Goal: Task Accomplishment & Management: Manage account settings

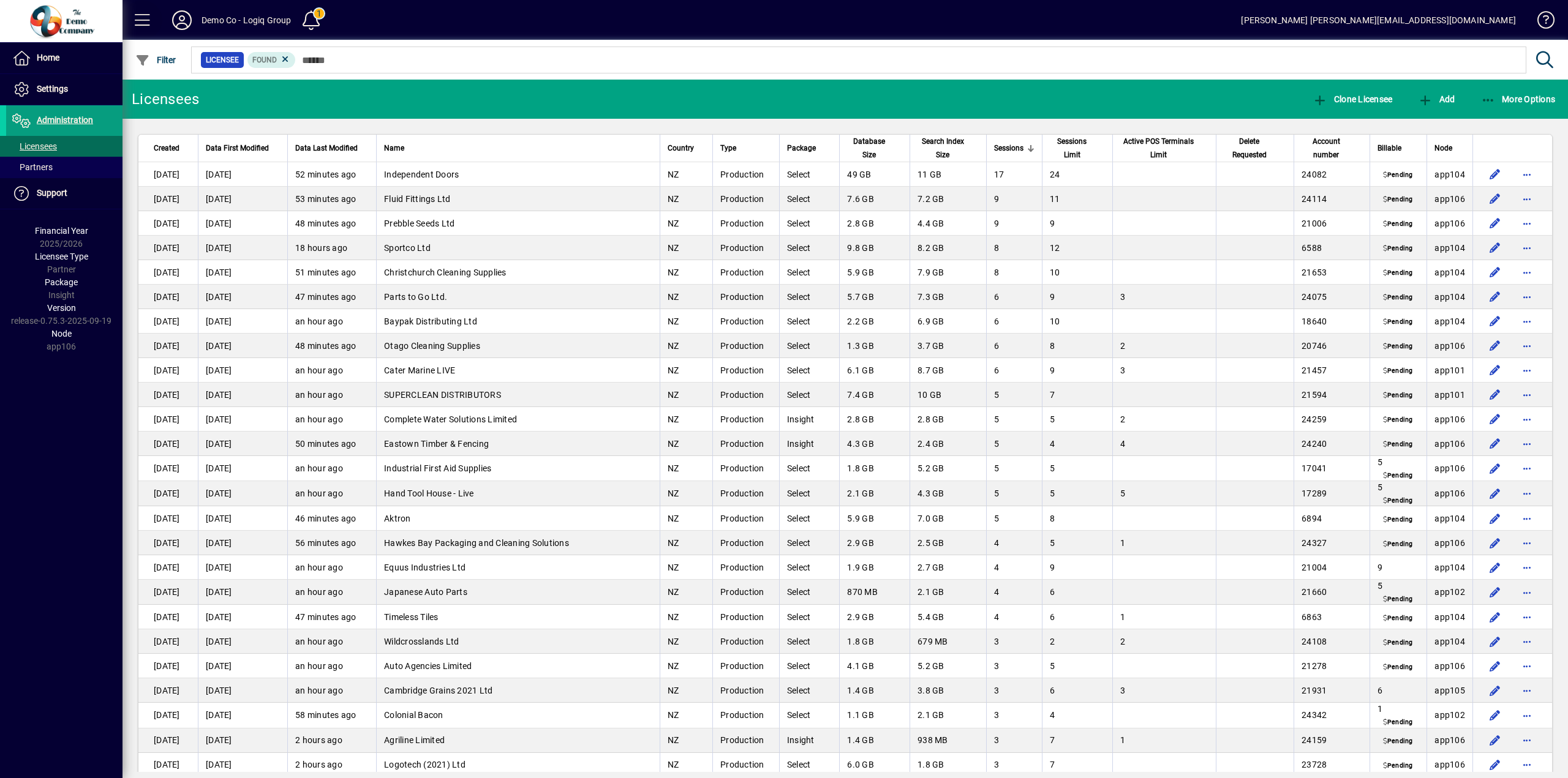
scroll to position [1224, 0]
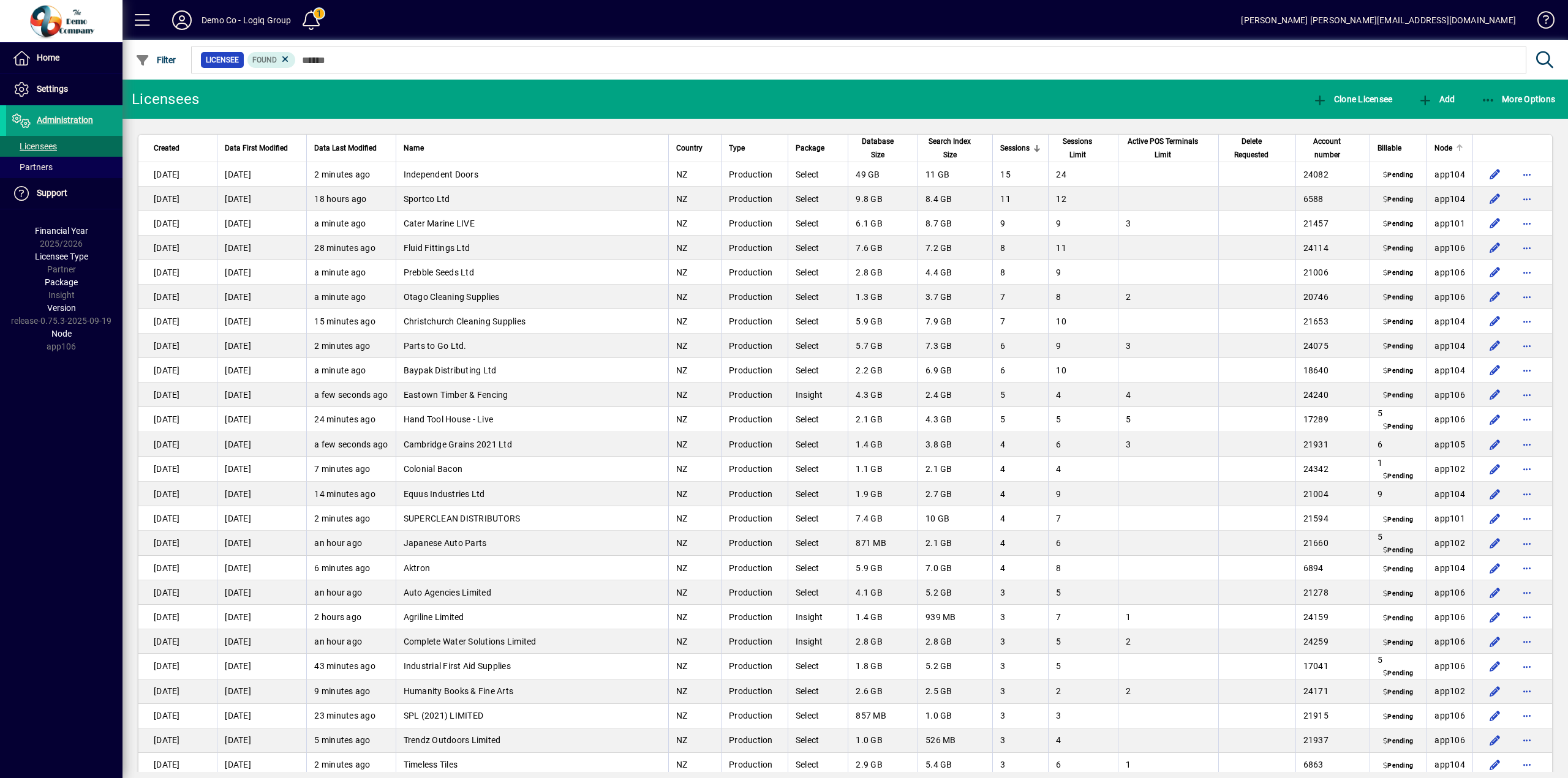
click at [1442, 153] on span "Node" at bounding box center [1444, 148] width 18 height 13
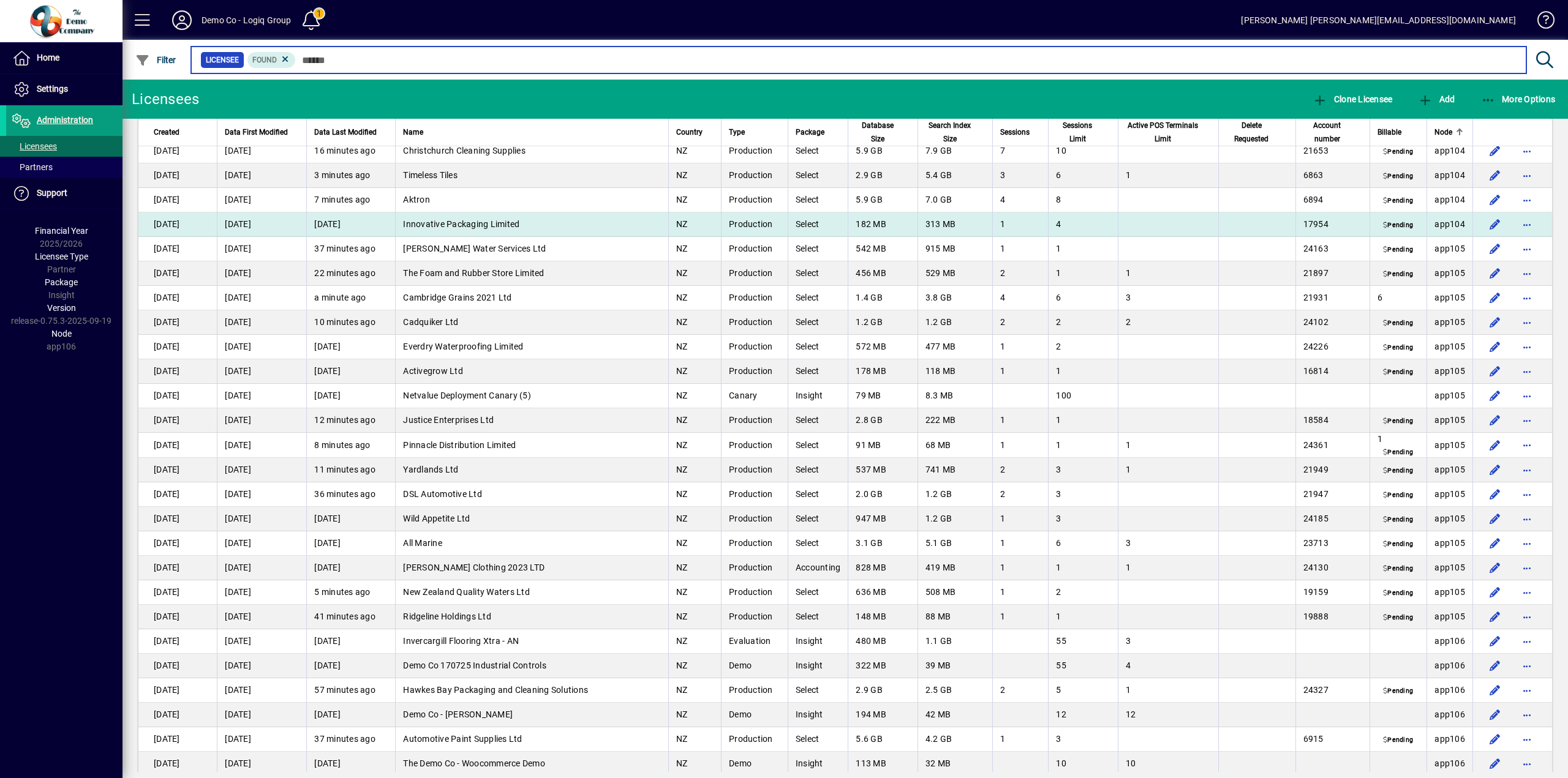
scroll to position [4347, 0]
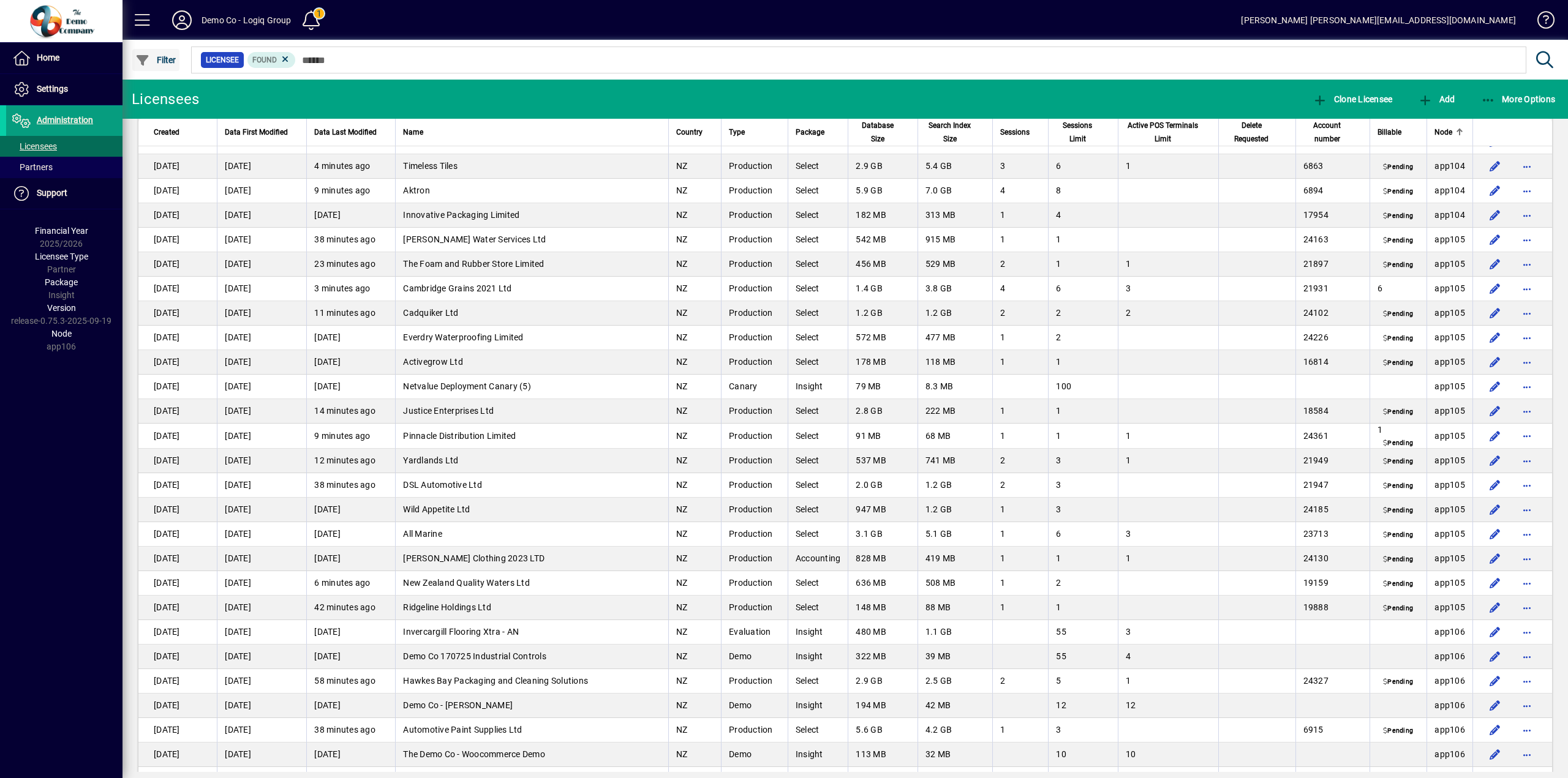
click at [147, 58] on icon "button" at bounding box center [143, 61] width 16 height 13
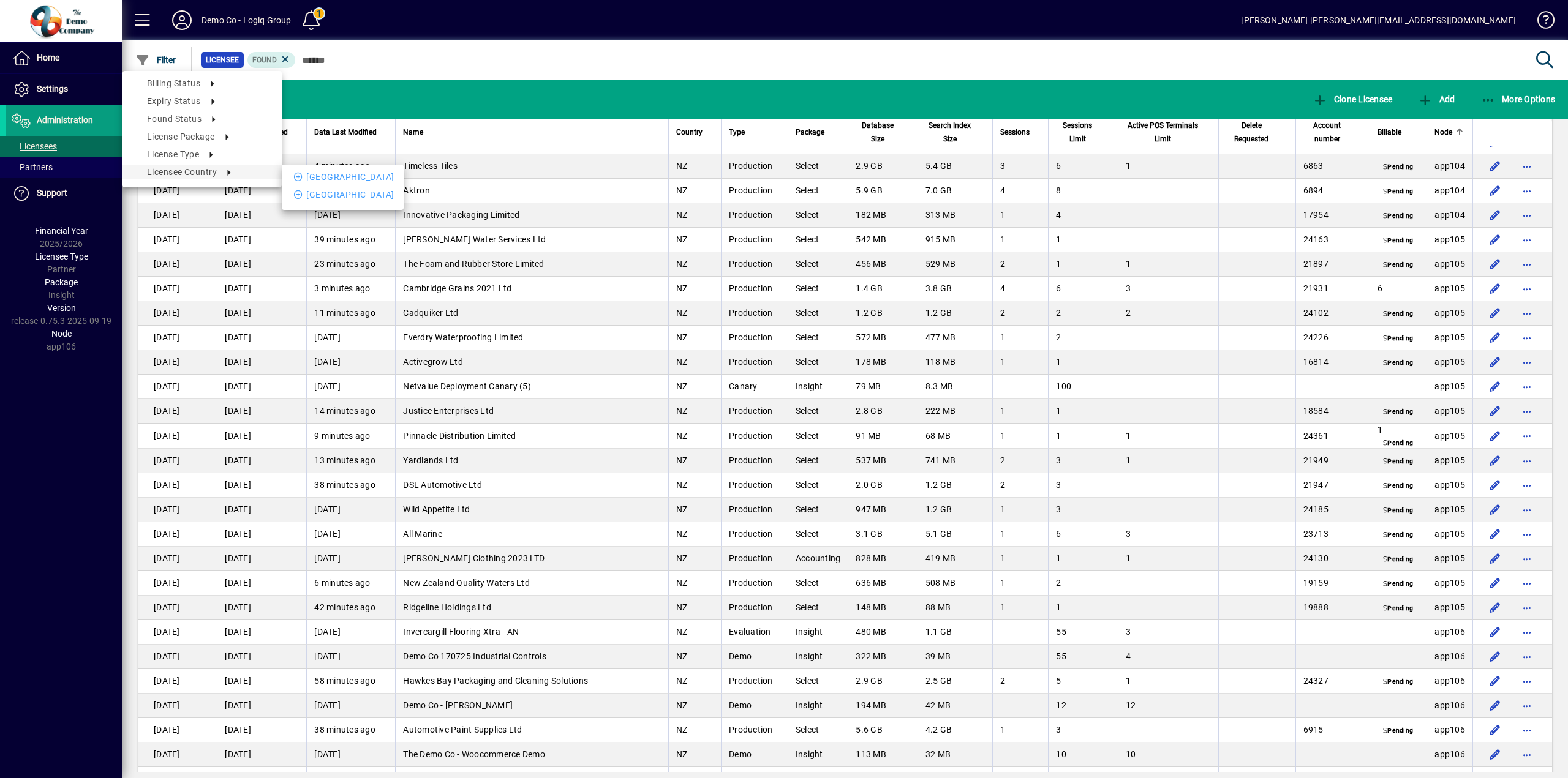
click at [475, 59] on div at bounding box center [784, 389] width 1568 height 778
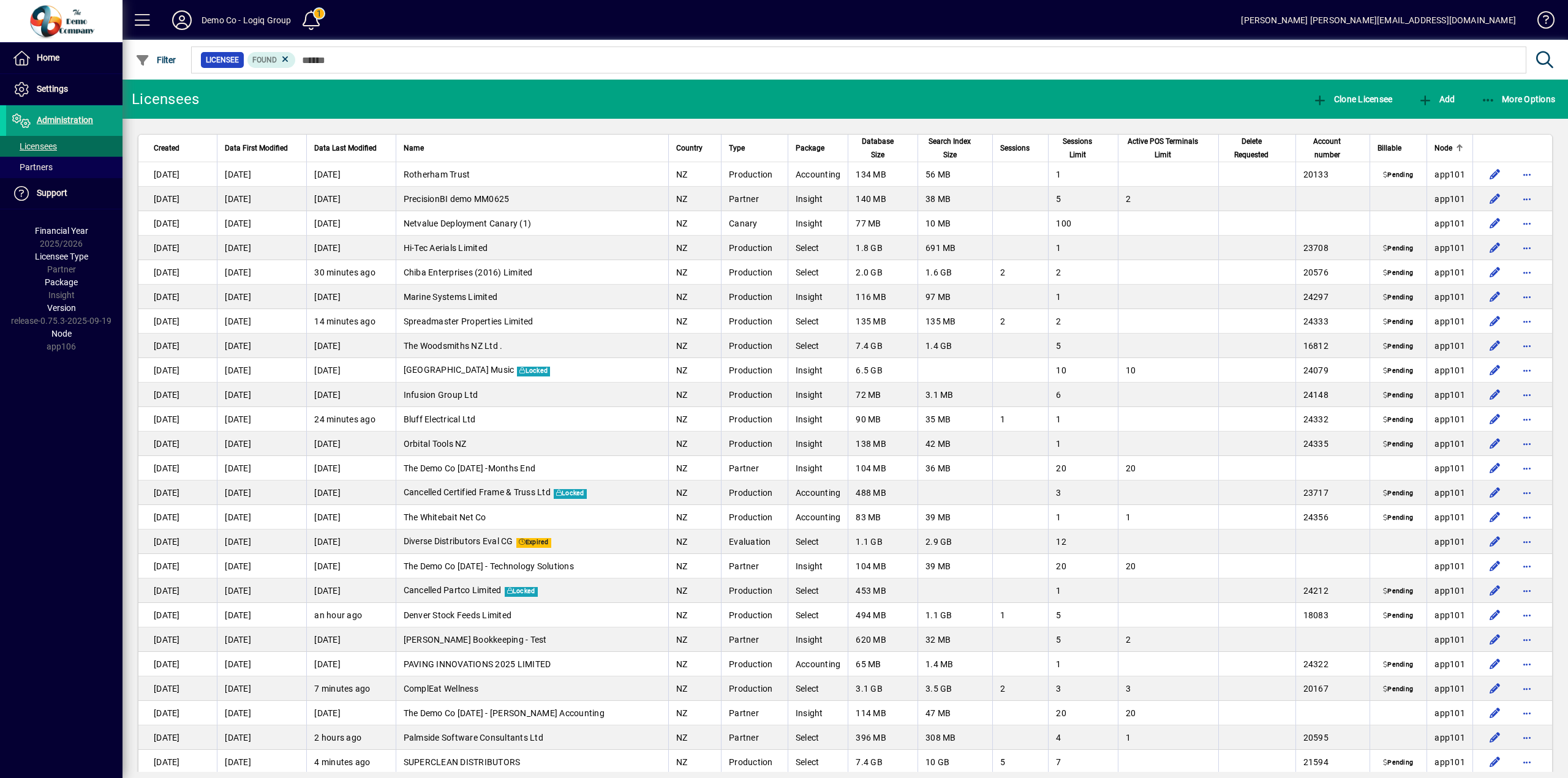
click at [1438, 140] on th "Node" at bounding box center [1449, 148] width 46 height 27
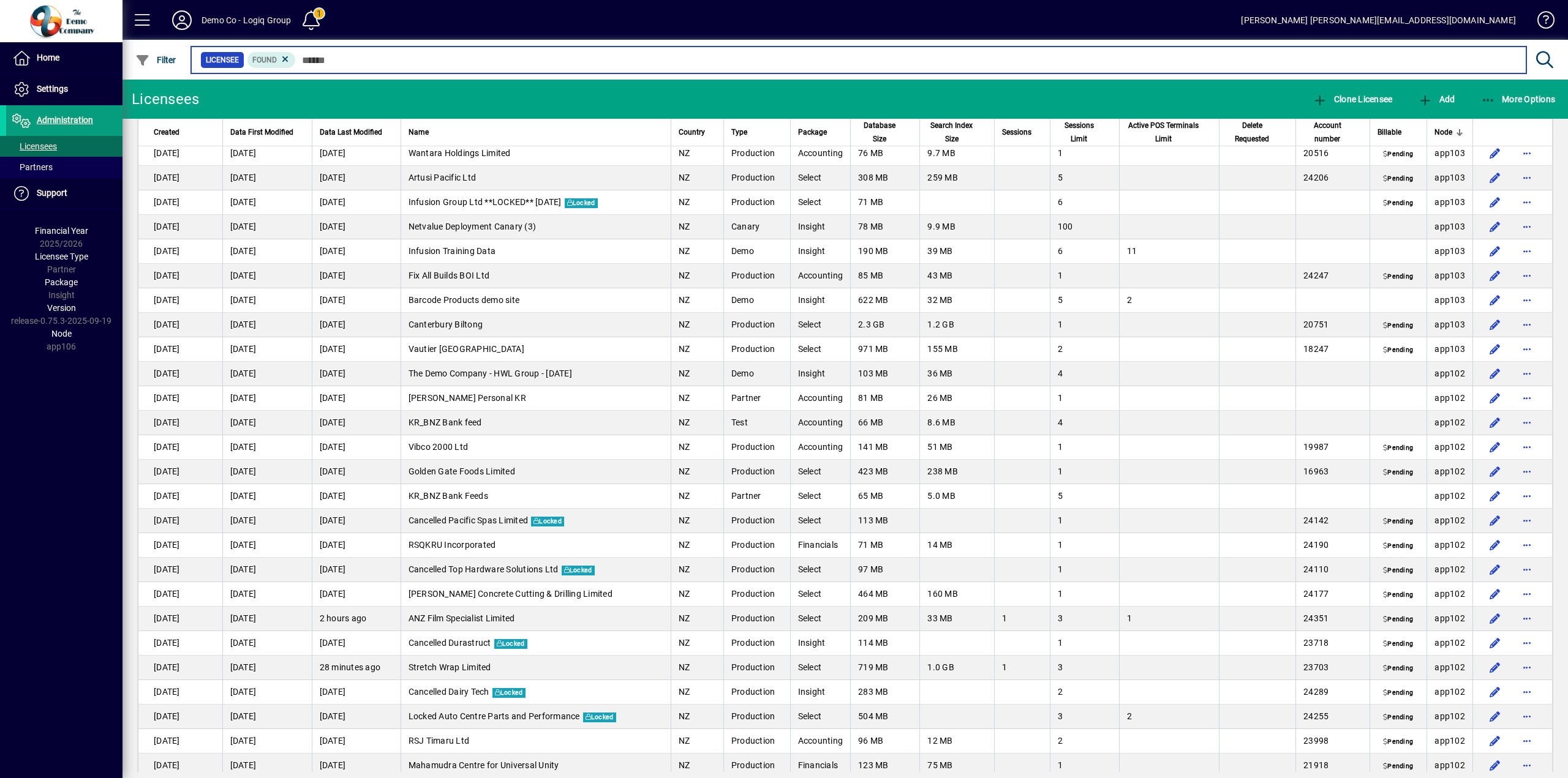
scroll to position [3282, 0]
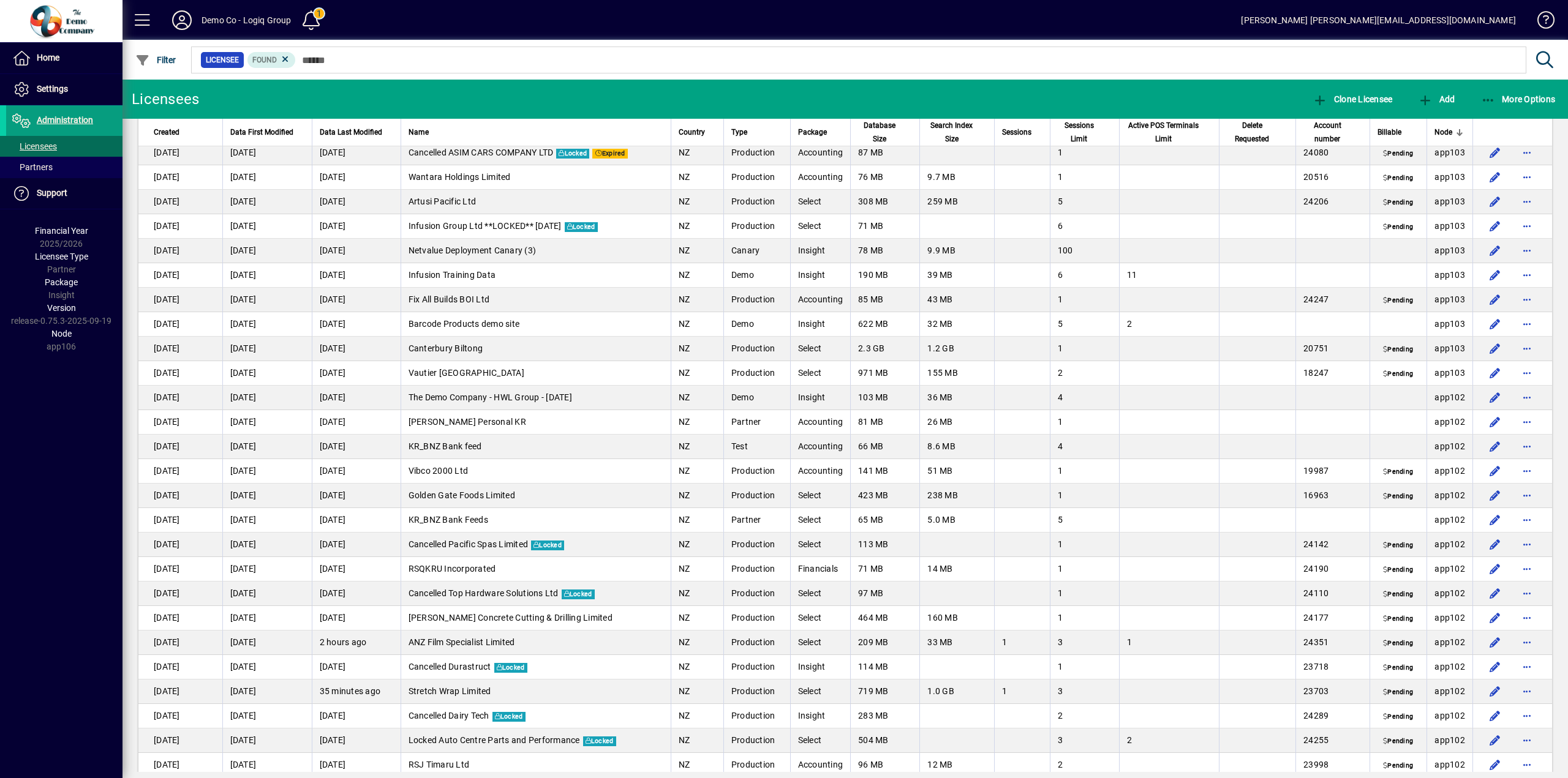
click at [1179, 9] on mat-toolbar-row "Demo Co - Logiq Group 1 Ron ron.snoek@netvalue.nz" at bounding box center [845, 20] width 1446 height 40
click at [188, 16] on icon at bounding box center [181, 20] width 24 height 19
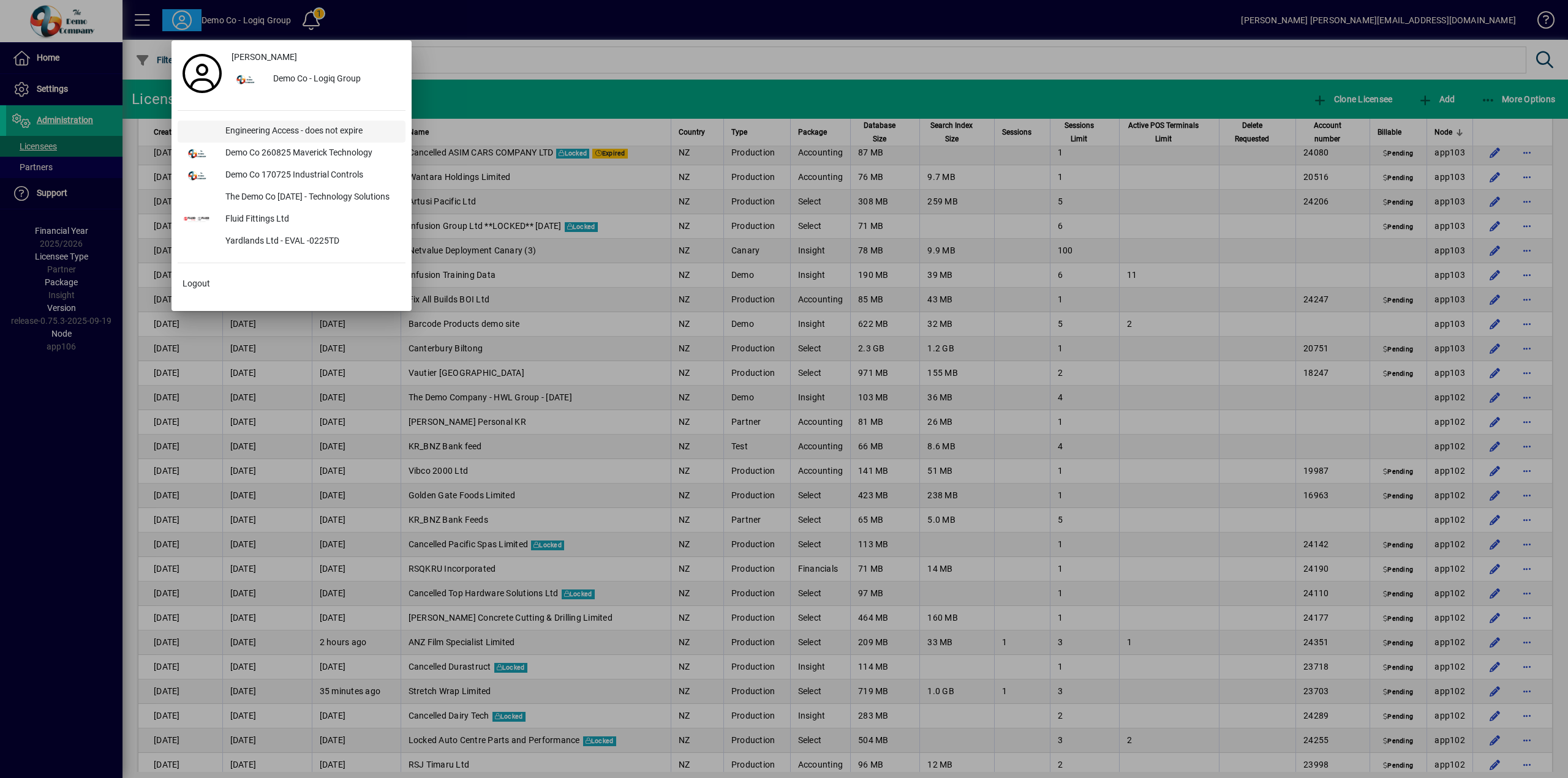
click at [290, 127] on div "Engineering Access - does not expire" at bounding box center [310, 132] width 190 height 22
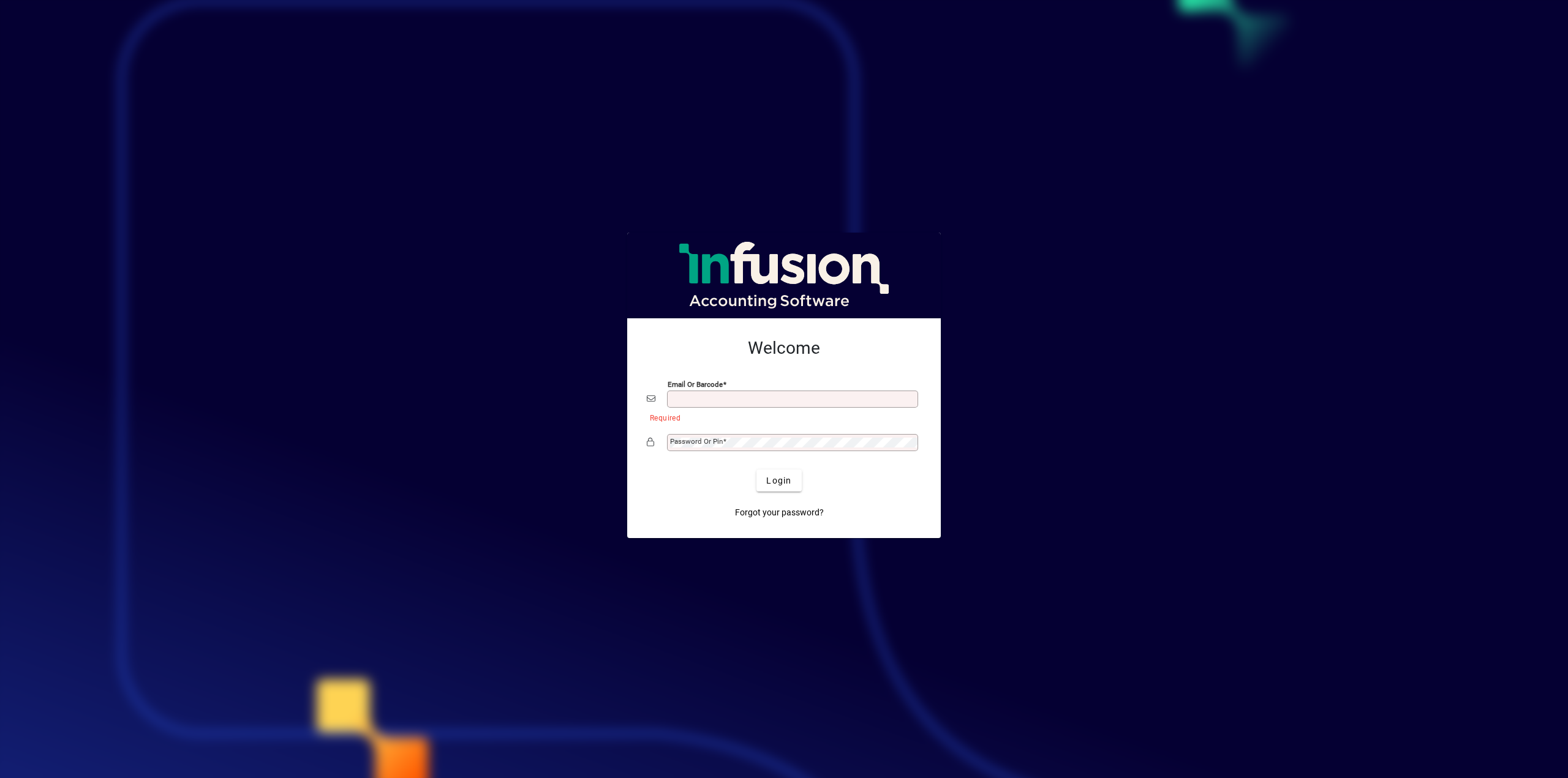
type input "**********"
click at [773, 476] on span "Login" at bounding box center [779, 480] width 25 height 13
